Goal: Find specific page/section: Find specific page/section

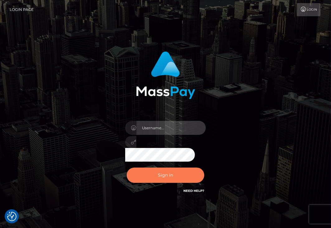
type input "aluasupport"
click at [159, 176] on button "Sign in" at bounding box center [166, 174] width 78 height 15
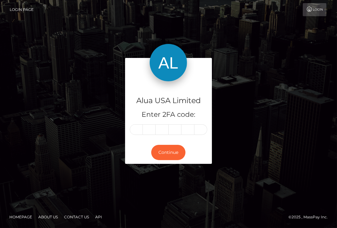
click at [136, 130] on input "text" at bounding box center [136, 129] width 13 height 11
type input "8"
type input "2"
type input "3"
type input "0"
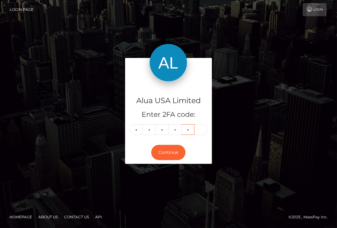
type input "4"
type input "1"
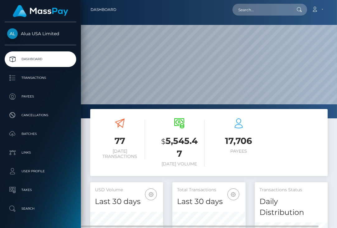
scroll to position [121, 72]
click at [276, 11] on input "text" at bounding box center [261, 10] width 58 height 12
paste input "64920de3e89baf691705ee6e"
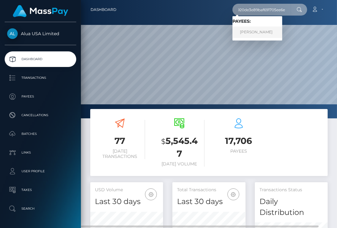
type input "64920de3e89baf691705ee6e"
click at [256, 35] on link "Megan Phillips" at bounding box center [257, 32] width 50 height 12
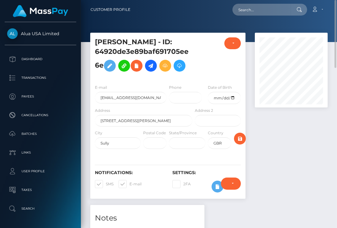
scroll to position [83, 0]
